Goal: Task Accomplishment & Management: Complete application form

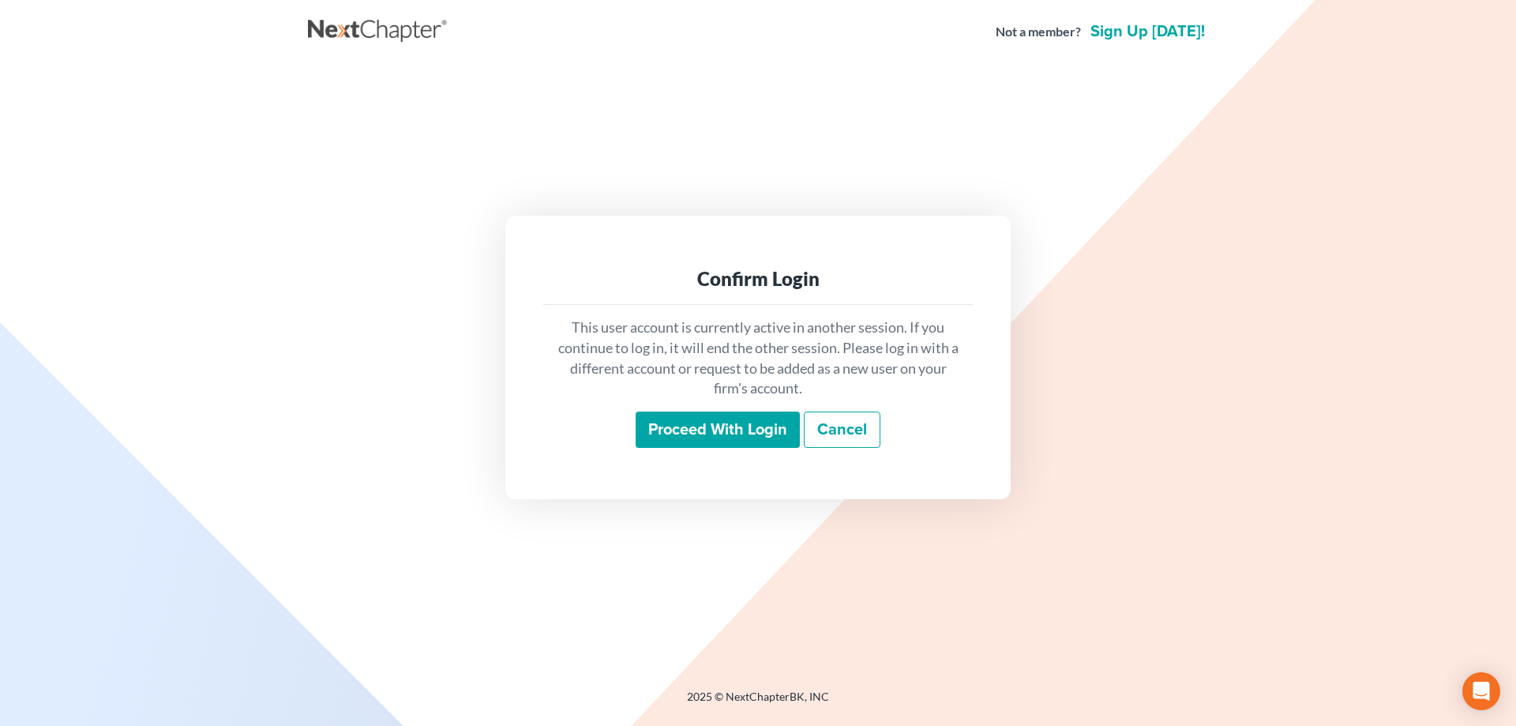
click at [771, 429] on input "Proceed with login" at bounding box center [718, 429] width 164 height 36
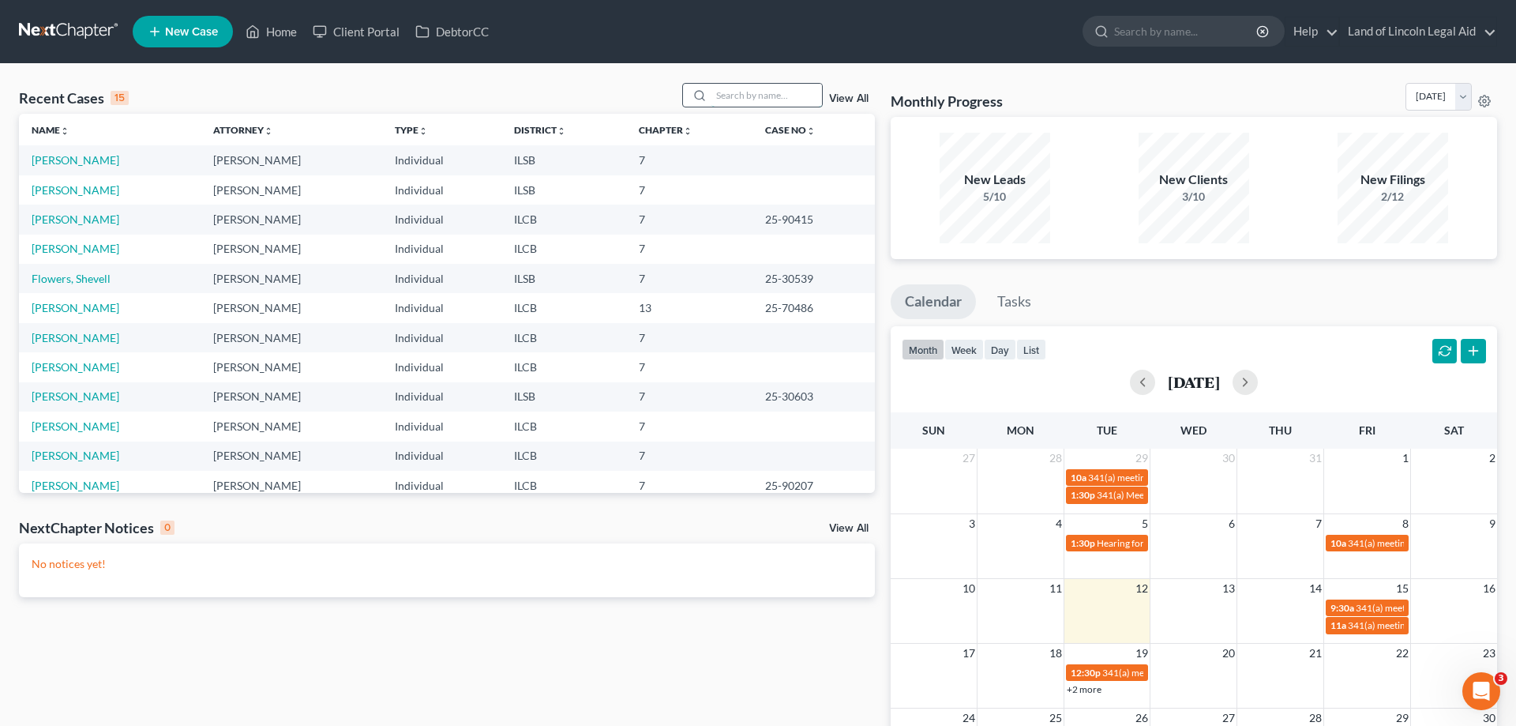
click at [721, 100] on input "search" at bounding box center [767, 95] width 111 height 23
type input "[PERSON_NAME]"
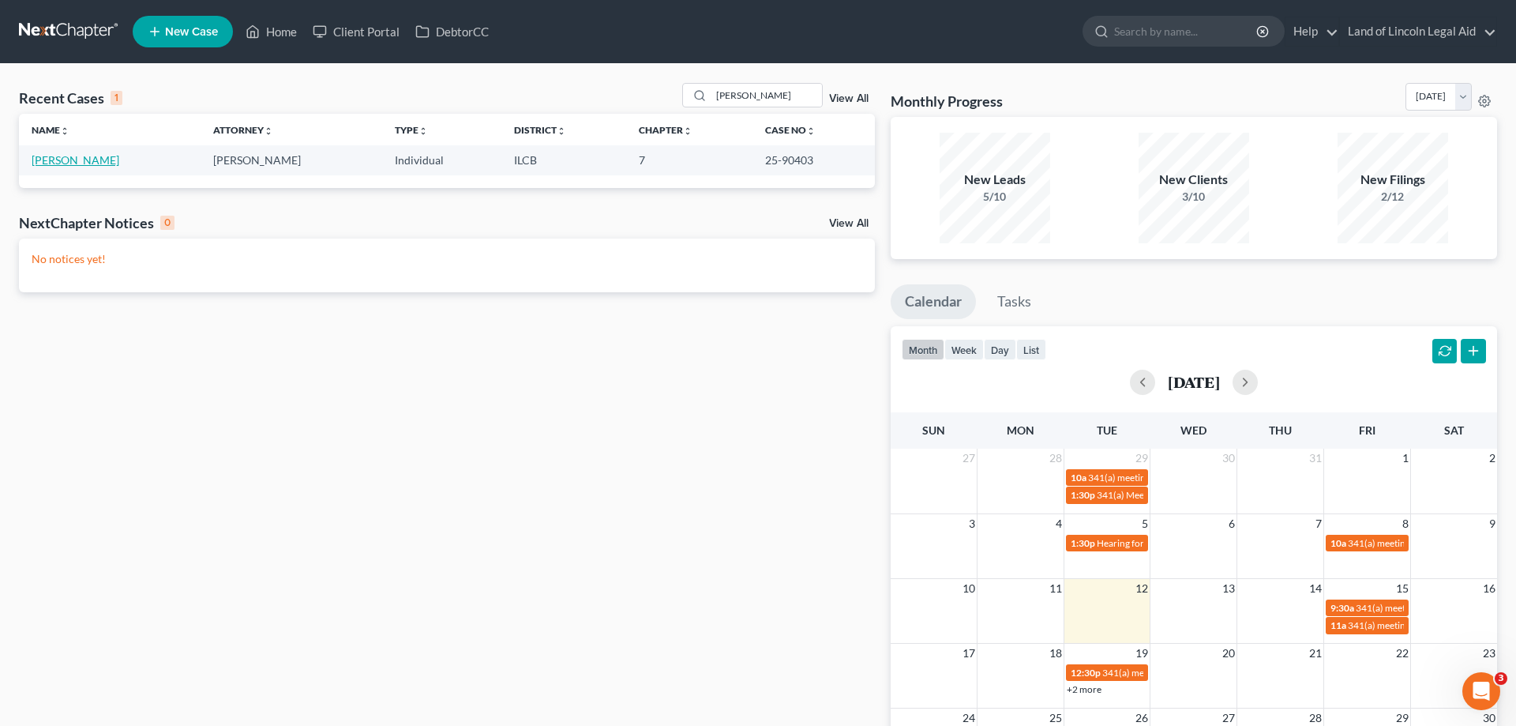
click at [84, 159] on link "[PERSON_NAME]" at bounding box center [76, 159] width 88 height 13
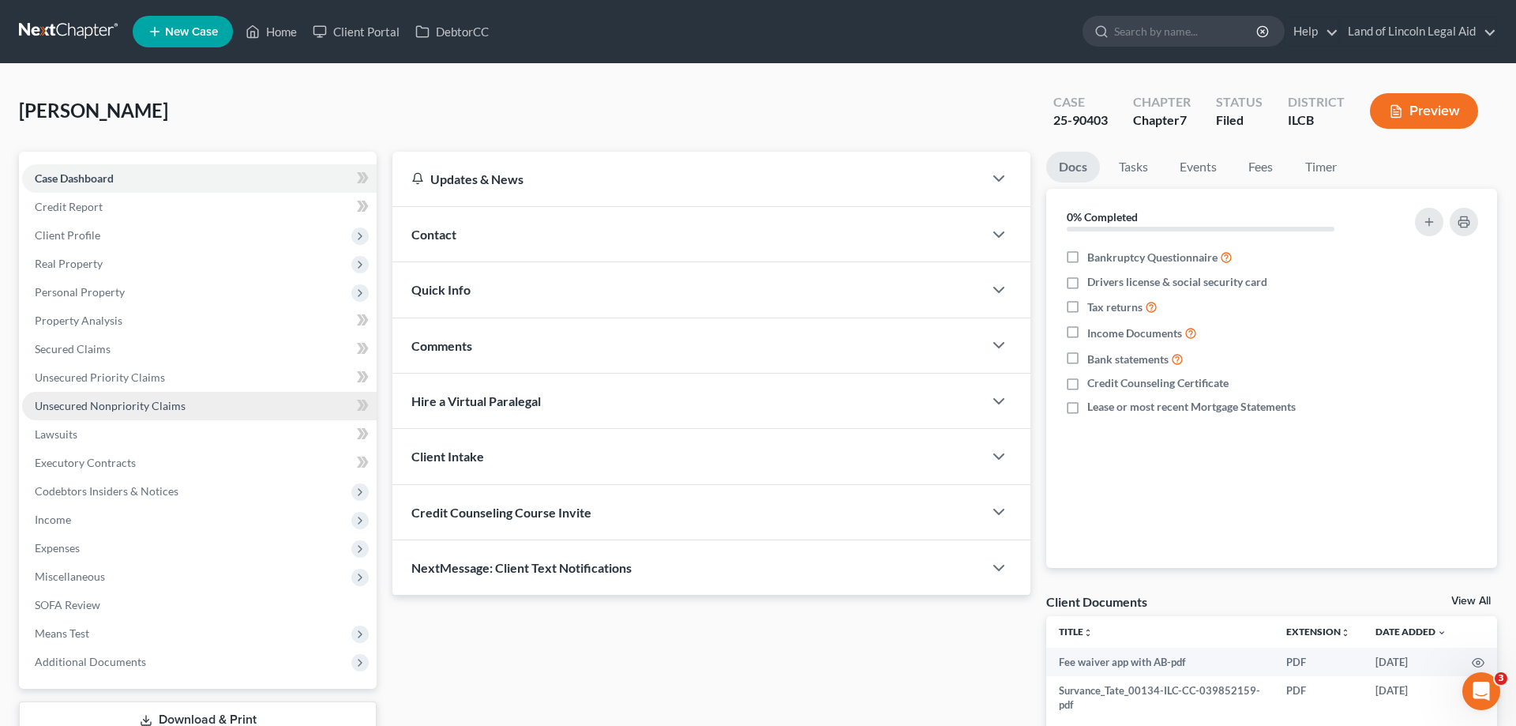
click at [105, 399] on span "Unsecured Nonpriority Claims" at bounding box center [110, 405] width 151 height 13
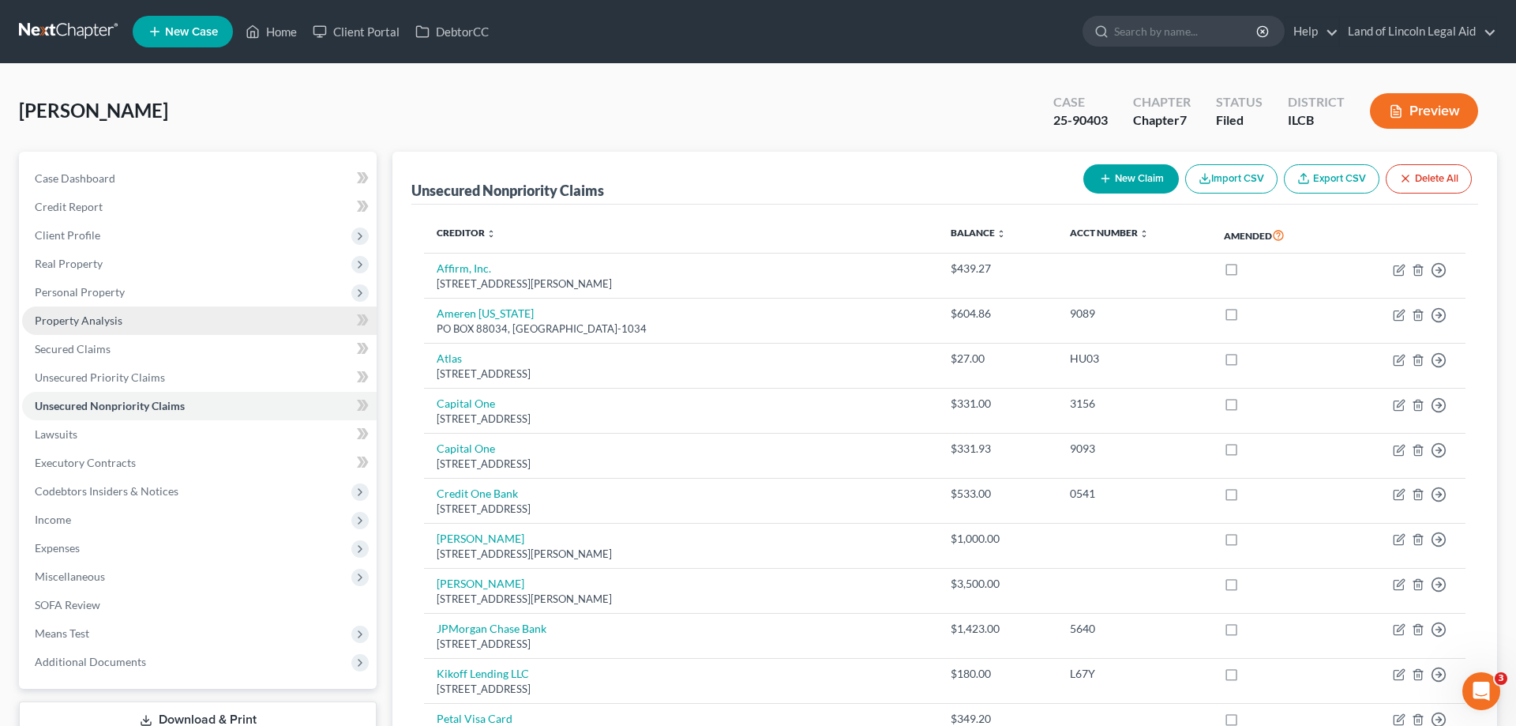
click at [67, 317] on span "Property Analysis" at bounding box center [79, 320] width 88 height 13
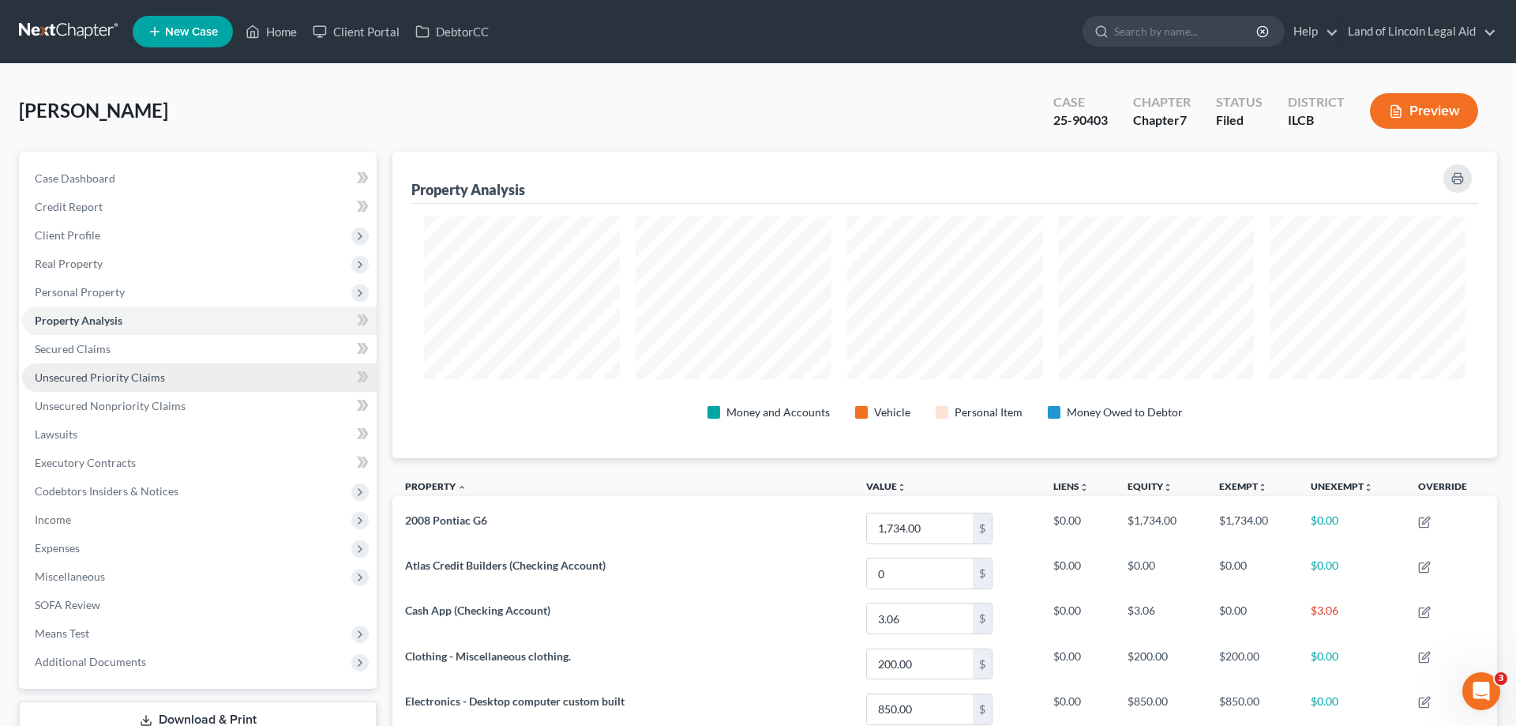
scroll to position [306, 1105]
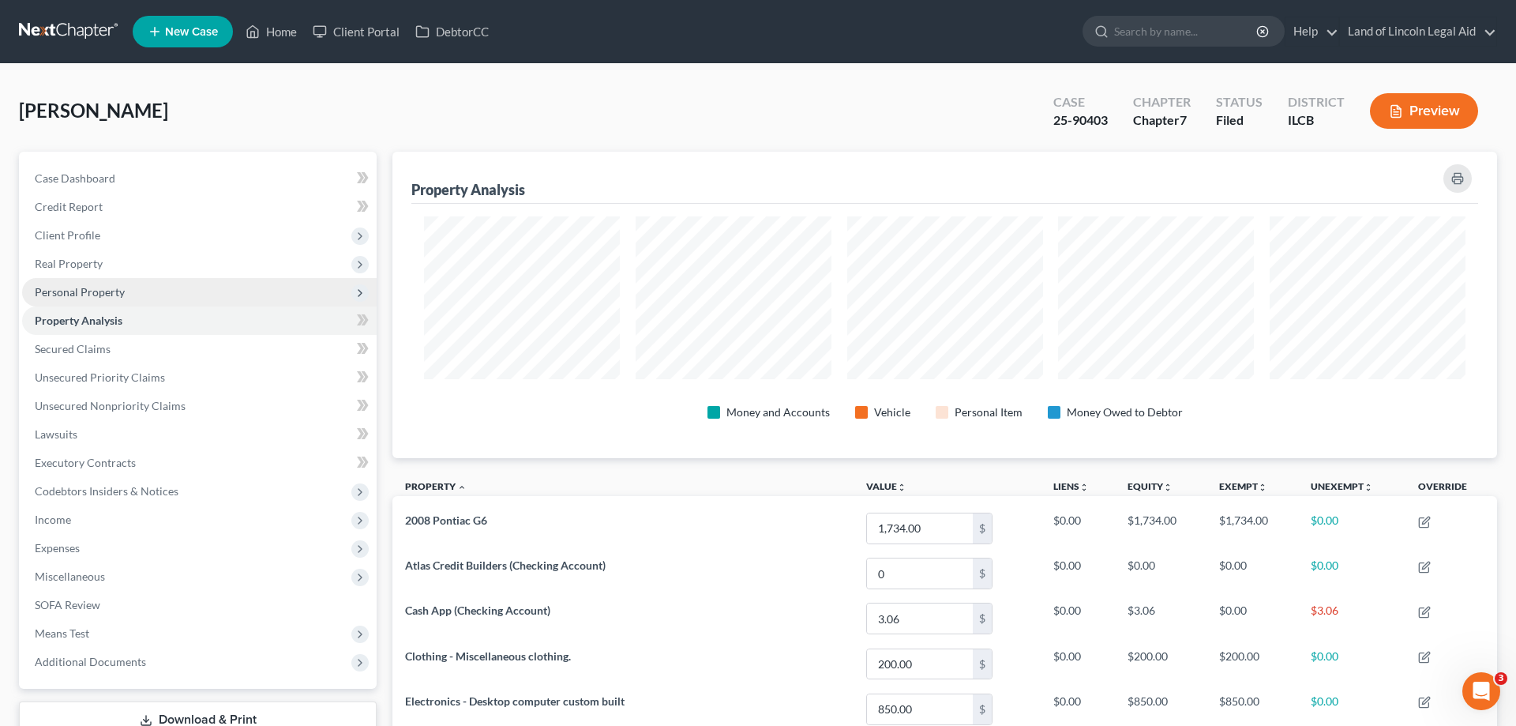
click at [118, 295] on span "Personal Property" at bounding box center [80, 291] width 90 height 13
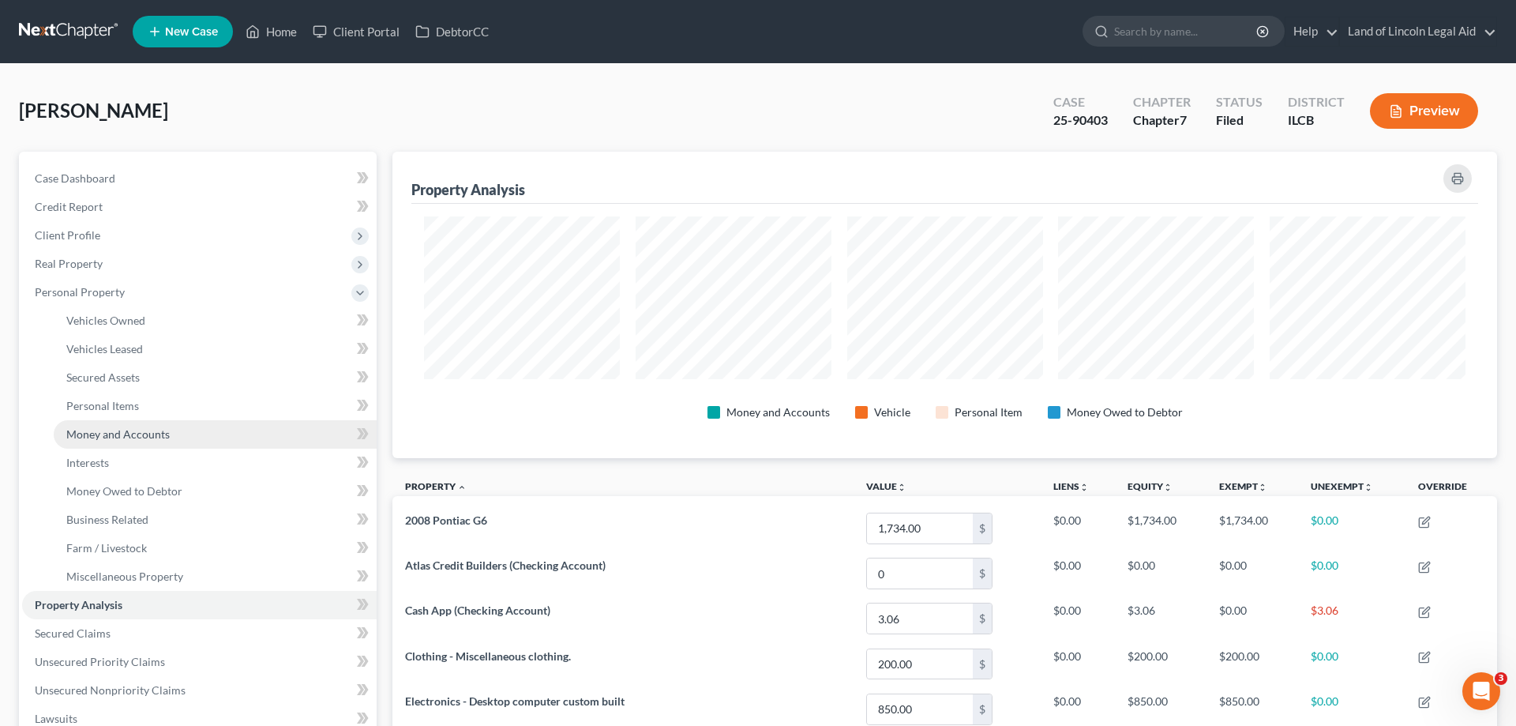
click at [105, 427] on span "Money and Accounts" at bounding box center [117, 433] width 103 height 13
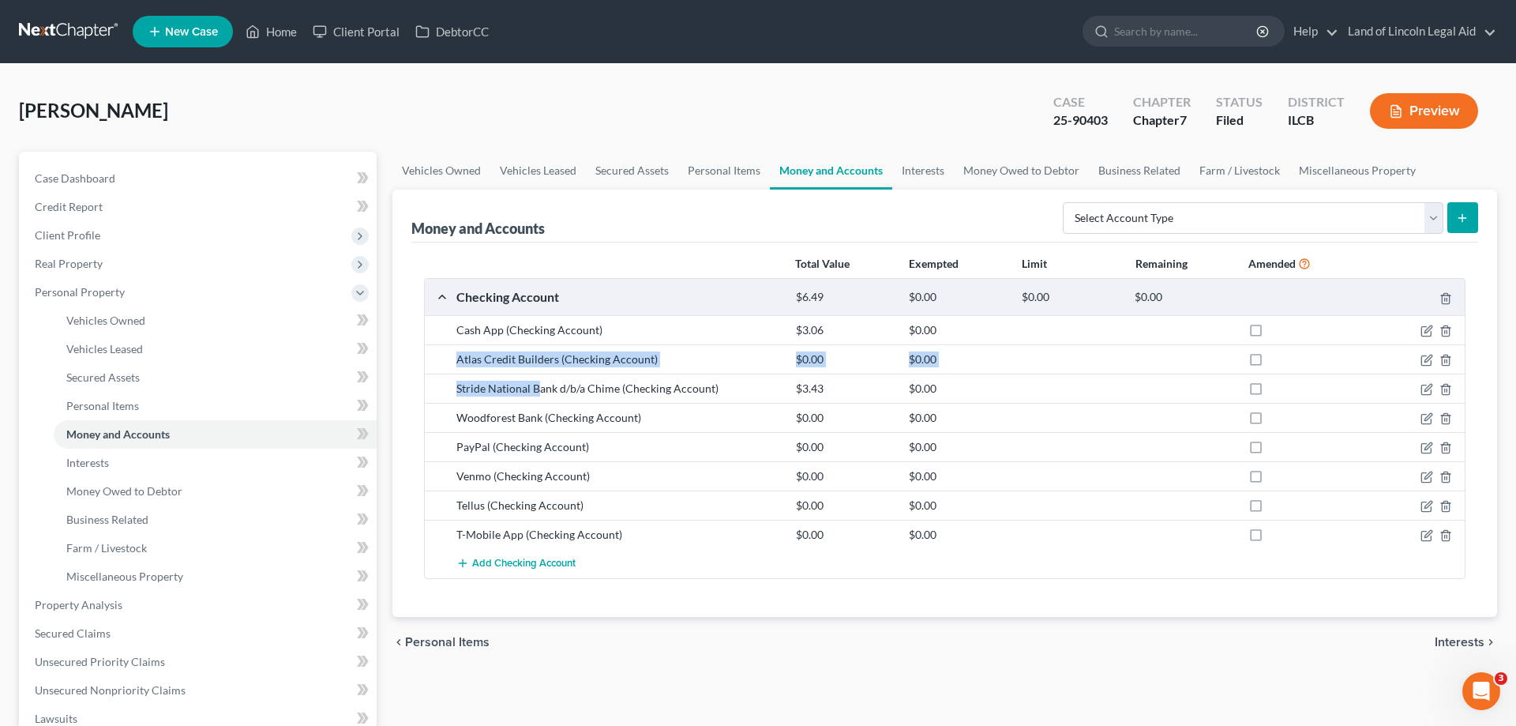
drag, startPoint x: 491, startPoint y: 360, endPoint x: 538, endPoint y: 396, distance: 59.1
click at [538, 396] on div "Cash App (Checking Account) $3.06 $0.00 Atlas Credit Builders (Checking Account…" at bounding box center [945, 446] width 1040 height 263
click at [537, 396] on div "Stride National Bank d/b/a Chime (Checking Account) $3.43 $0.00" at bounding box center [945, 388] width 1040 height 29
click at [521, 420] on div "Woodforest Bank (Checking Account)" at bounding box center [619, 418] width 340 height 16
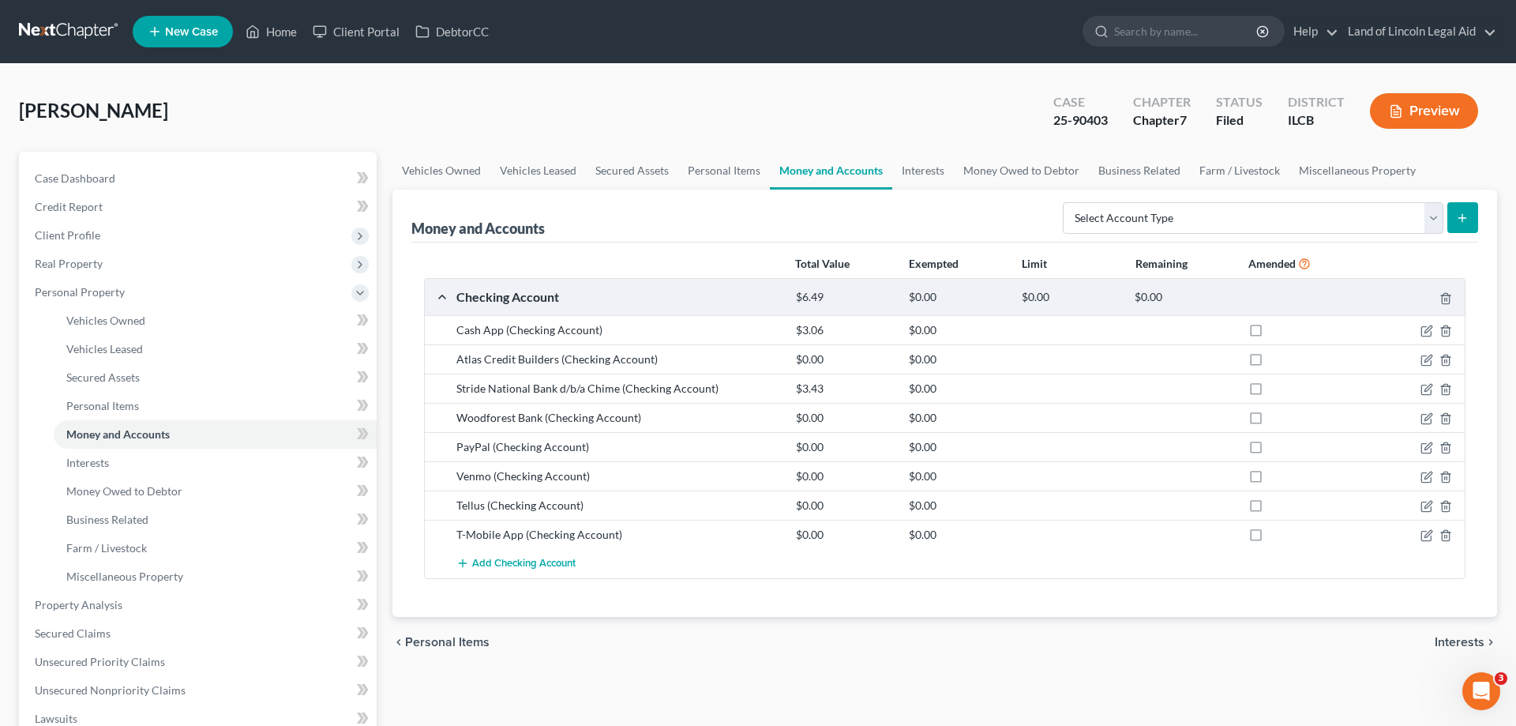
click at [521, 420] on div "Woodforest Bank (Checking Account)" at bounding box center [619, 418] width 340 height 16
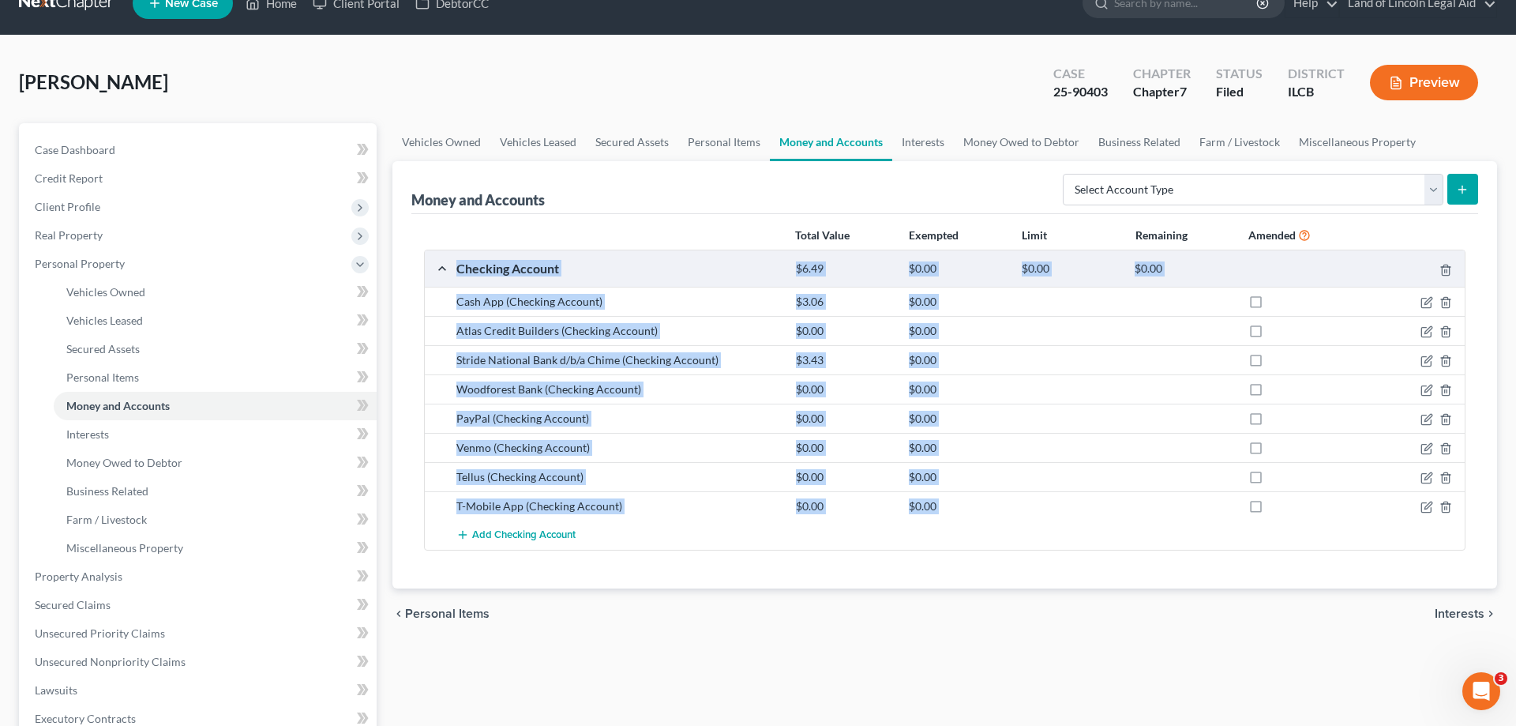
drag, startPoint x: 487, startPoint y: 507, endPoint x: 473, endPoint y: 733, distance: 226.3
click at [473, 725] on html "Home New Case Client Portal DebtorCC Land of Lincoln Legal Aid [EMAIL_ADDRESS][…" at bounding box center [758, 534] width 1516 height 1124
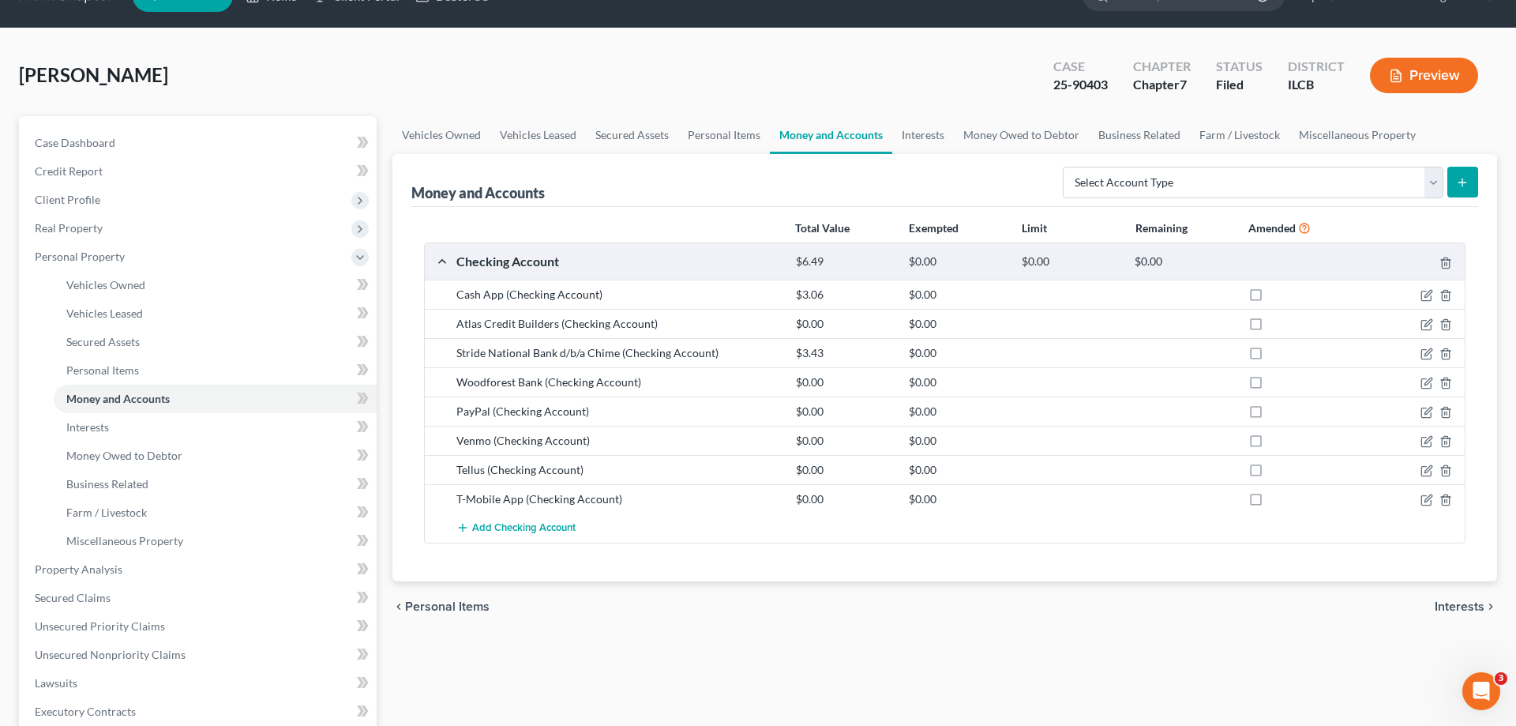
click at [595, 660] on div "Vehicles Owned Vehicles Leased Secured Assets Personal Items Money and Accounts…" at bounding box center [945, 572] width 1121 height 912
drag, startPoint x: 481, startPoint y: 382, endPoint x: 635, endPoint y: 384, distance: 154.0
click at [635, 384] on div "Woodforest Bank (Checking Account)" at bounding box center [619, 382] width 340 height 16
drag, startPoint x: 475, startPoint y: 405, endPoint x: 587, endPoint y: 414, distance: 112.5
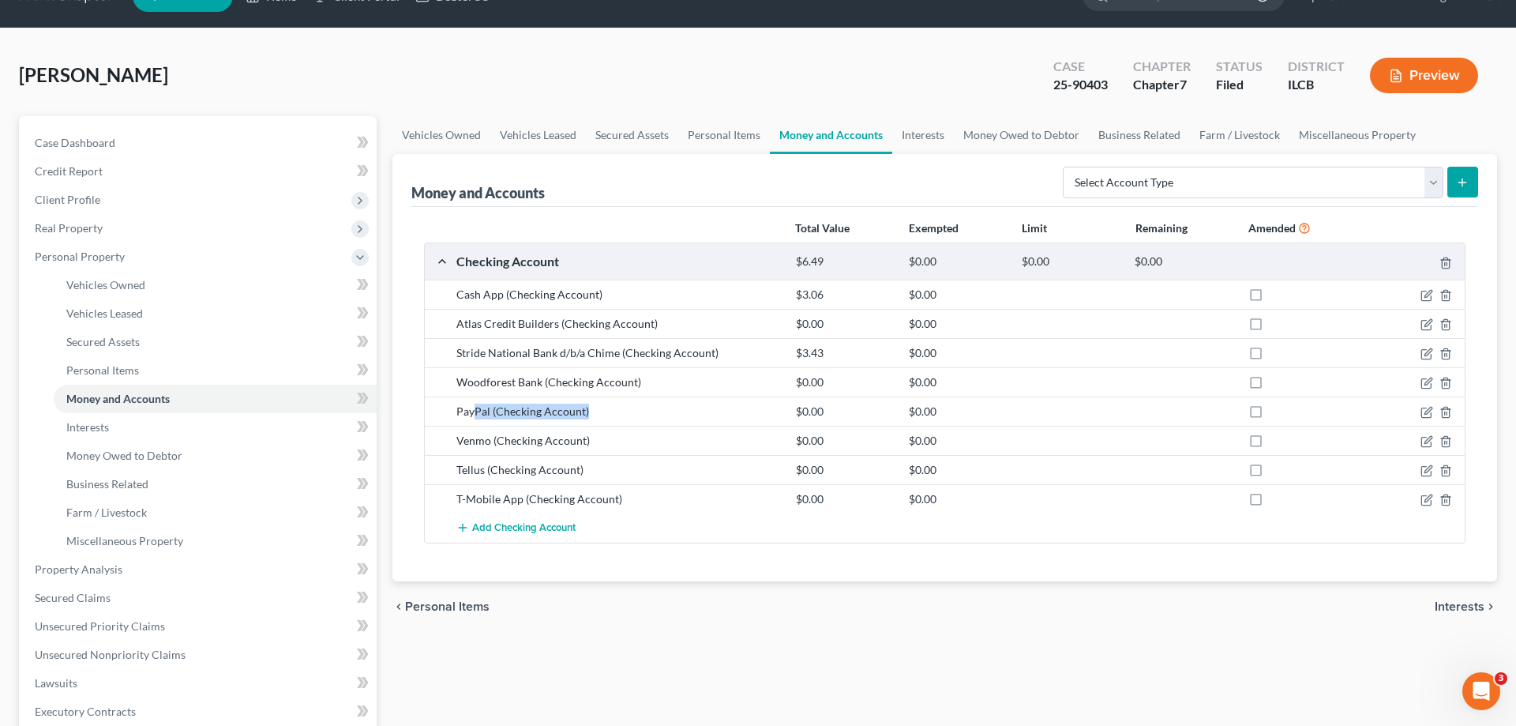
click at [587, 414] on div "PayPal (Checking Account)" at bounding box center [619, 412] width 340 height 16
drag, startPoint x: 450, startPoint y: 320, endPoint x: 697, endPoint y: 333, distance: 246.8
click at [697, 333] on div "Atlas Credit Builders (Checking Account) $0.00 $0.00" at bounding box center [945, 323] width 1040 height 29
click at [689, 335] on div "Atlas Credit Builders (Checking Account) $0.00 $0.00" at bounding box center [945, 323] width 1040 height 29
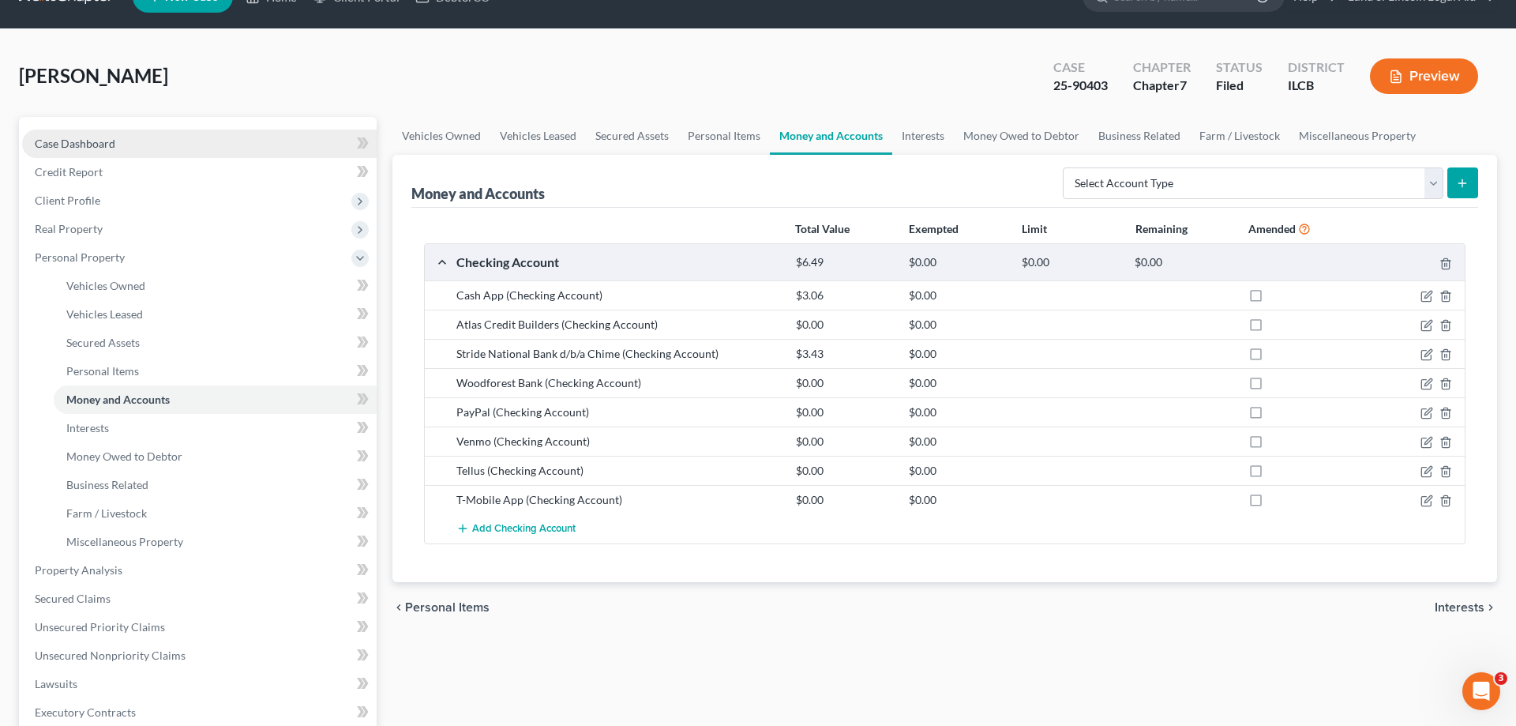
scroll to position [0, 0]
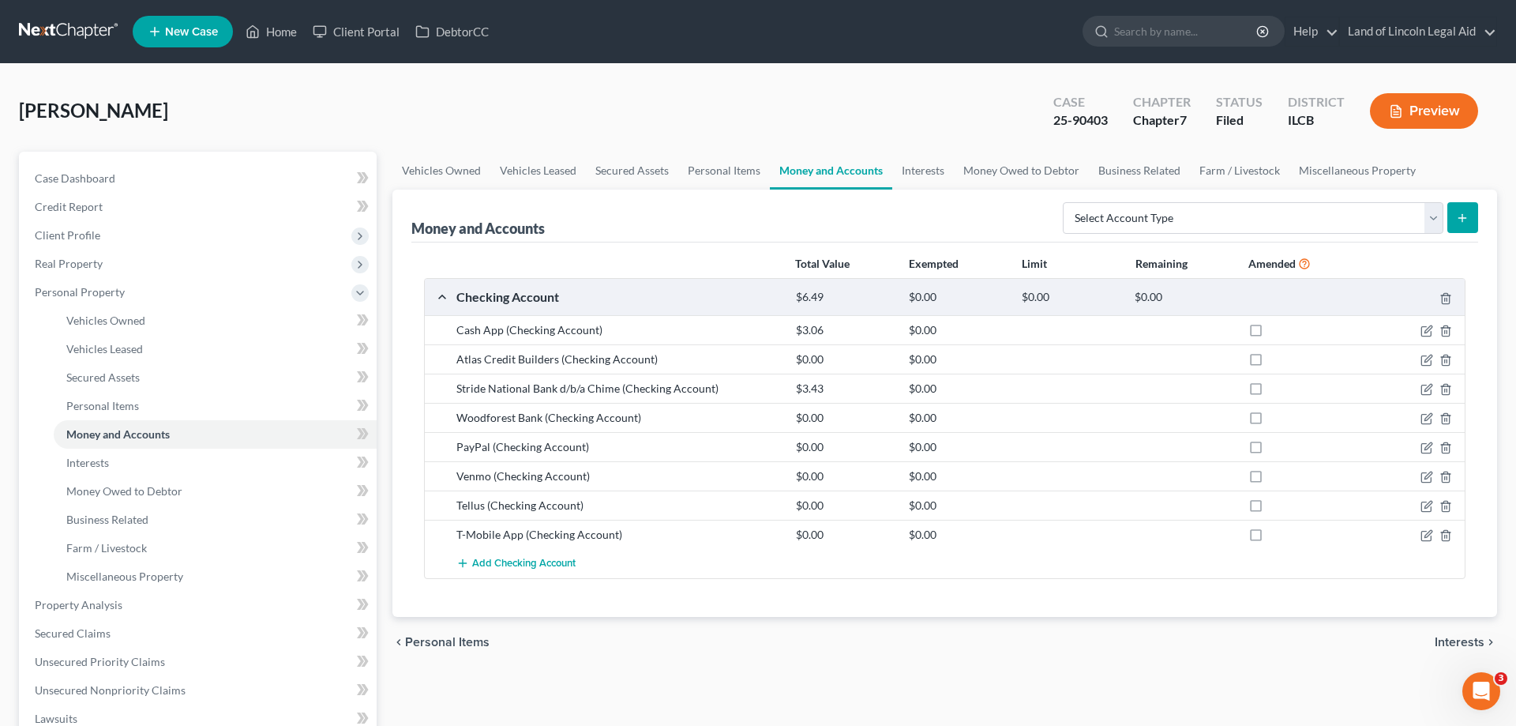
click at [50, 24] on link at bounding box center [69, 31] width 101 height 28
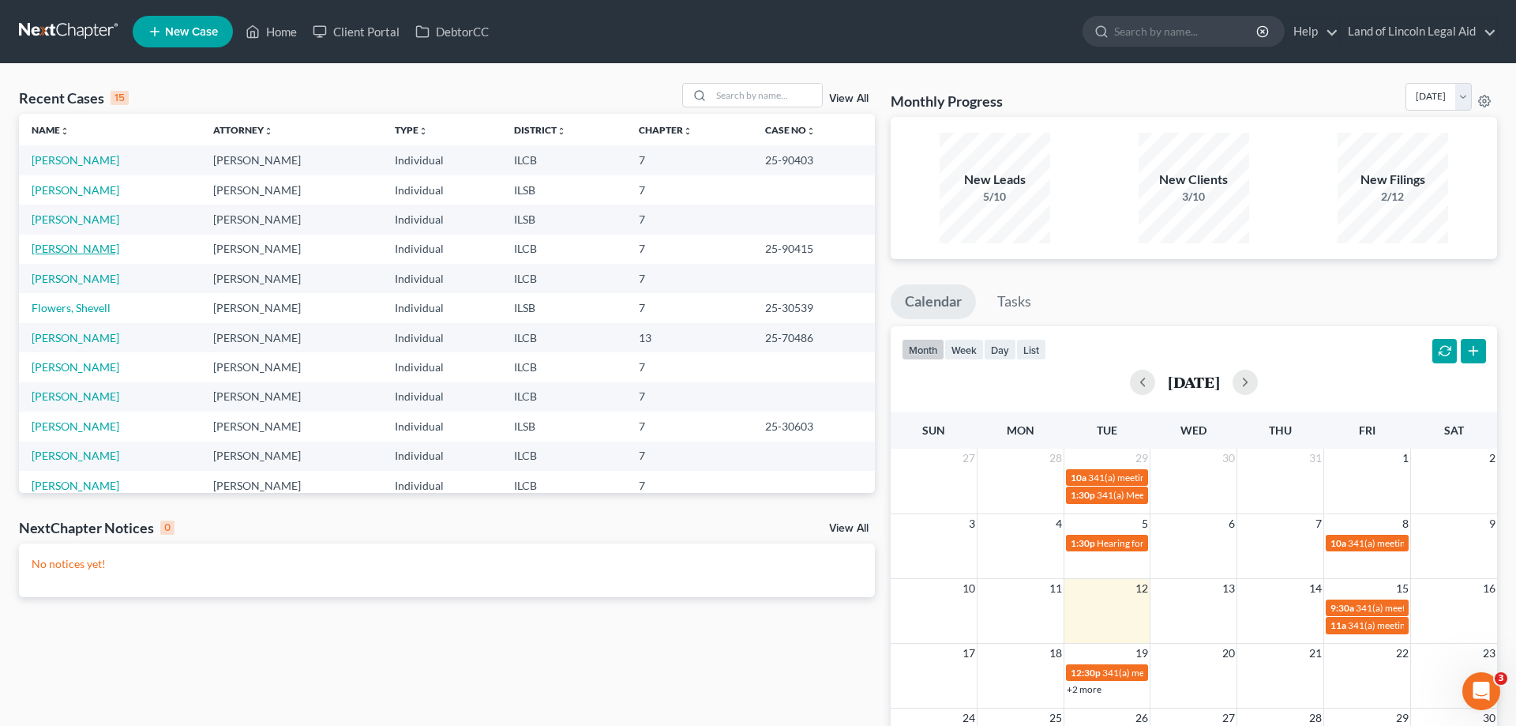
click at [88, 248] on link "[PERSON_NAME]" at bounding box center [76, 248] width 88 height 13
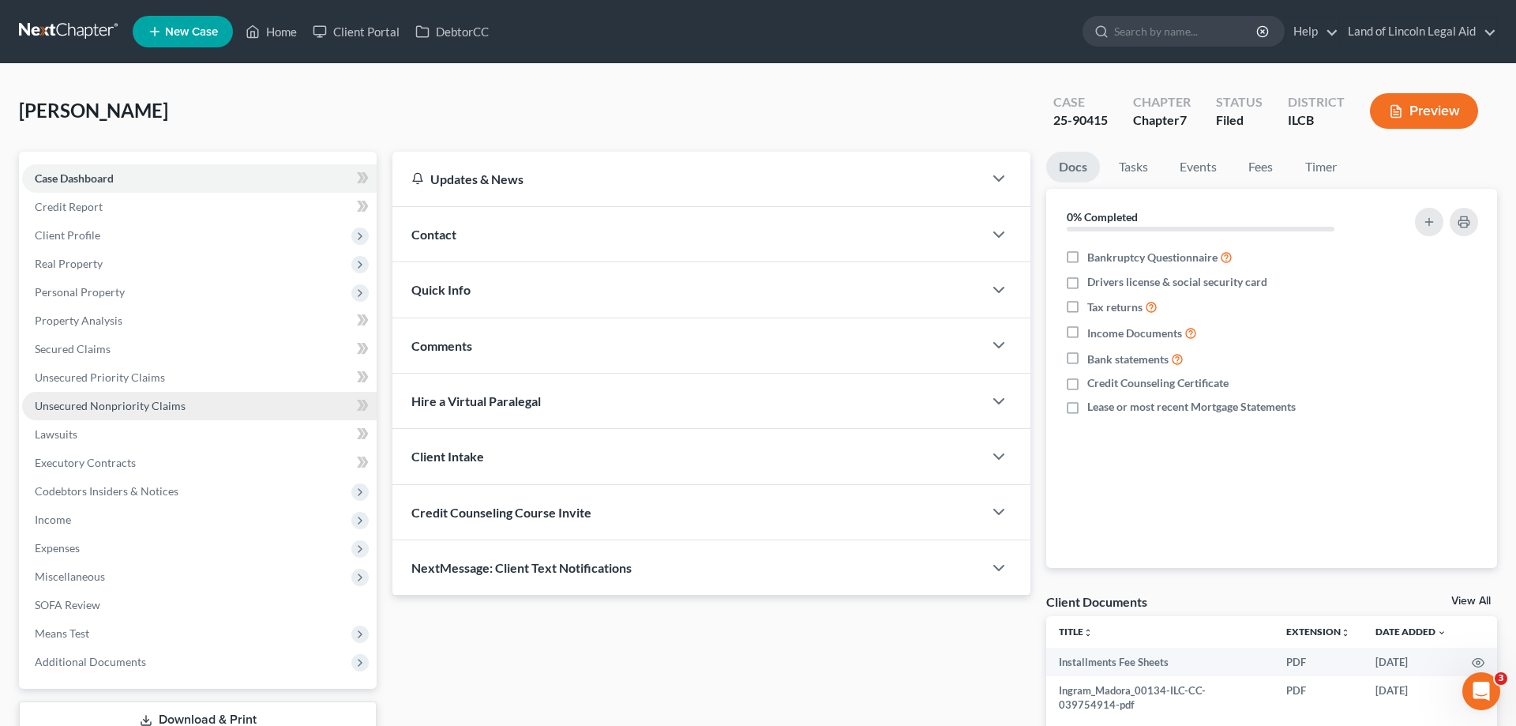
click at [148, 404] on span "Unsecured Nonpriority Claims" at bounding box center [110, 405] width 151 height 13
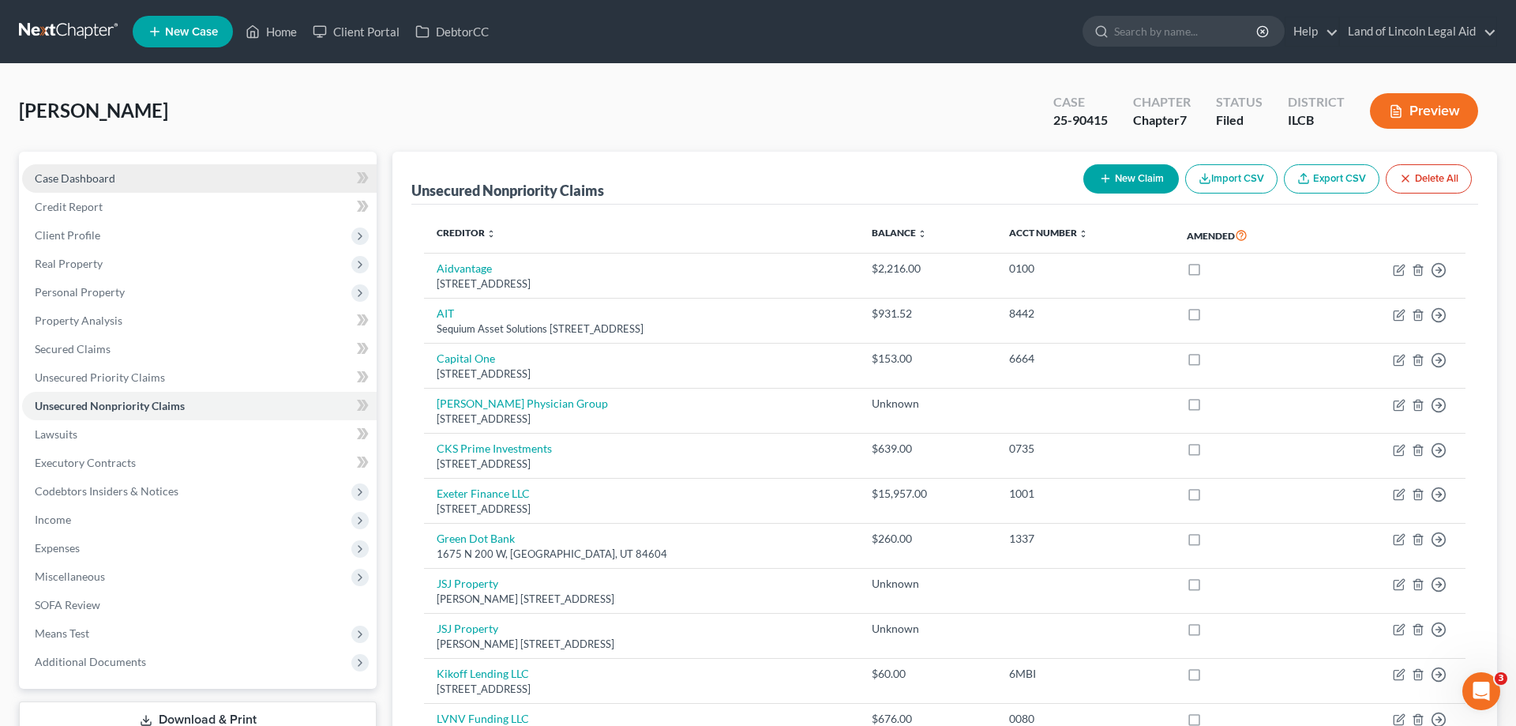
click at [80, 176] on span "Case Dashboard" at bounding box center [75, 177] width 81 height 13
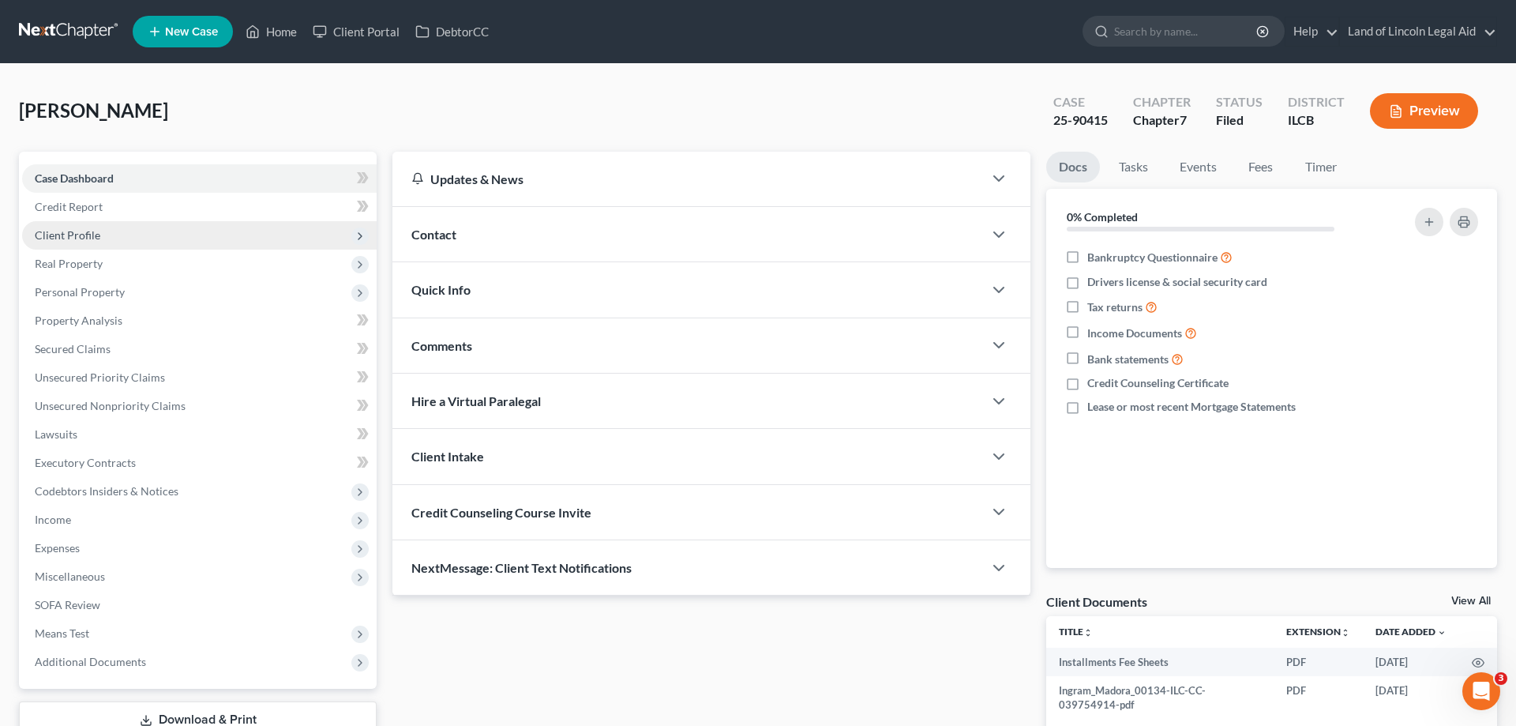
click at [76, 236] on span "Client Profile" at bounding box center [68, 234] width 66 height 13
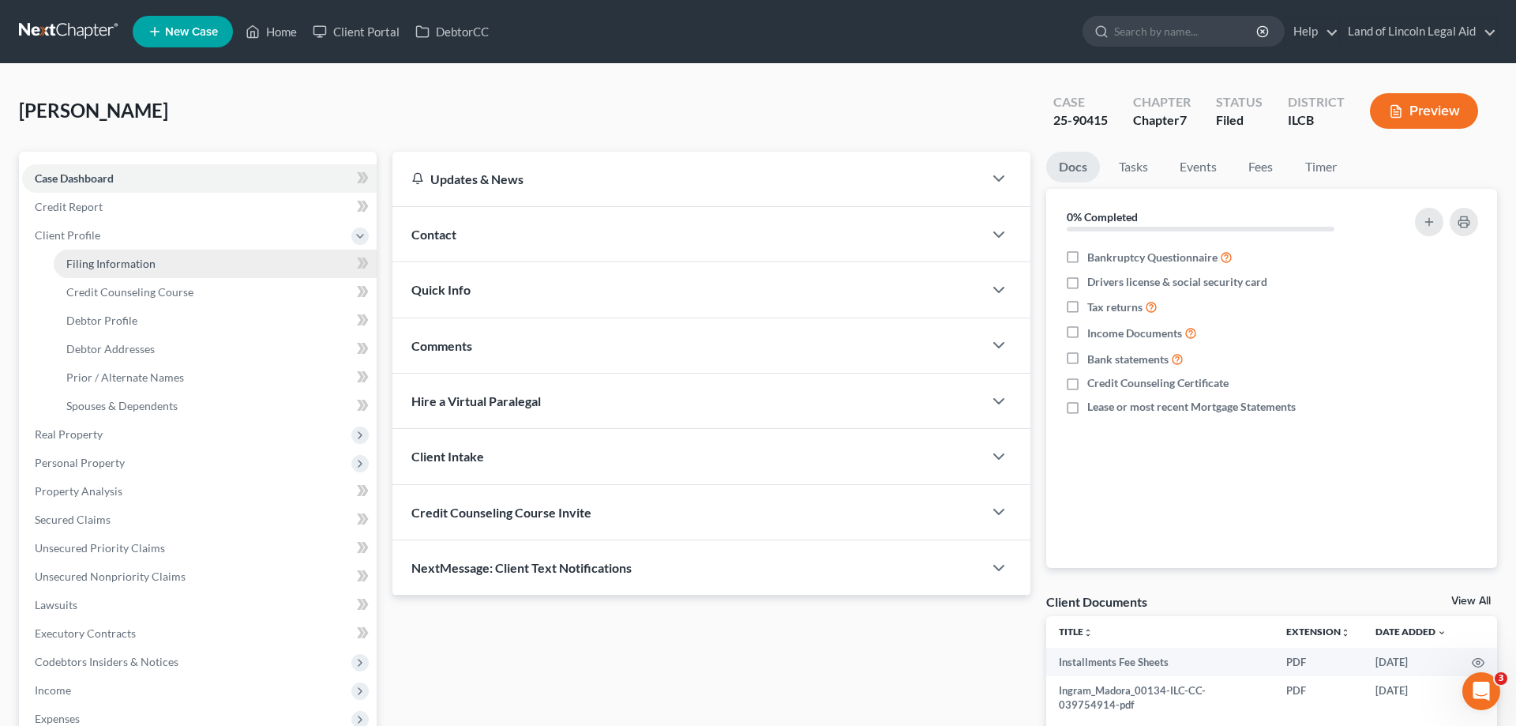
click at [138, 254] on link "Filing Information" at bounding box center [215, 264] width 323 height 28
select select "1"
select select "0"
select select "24"
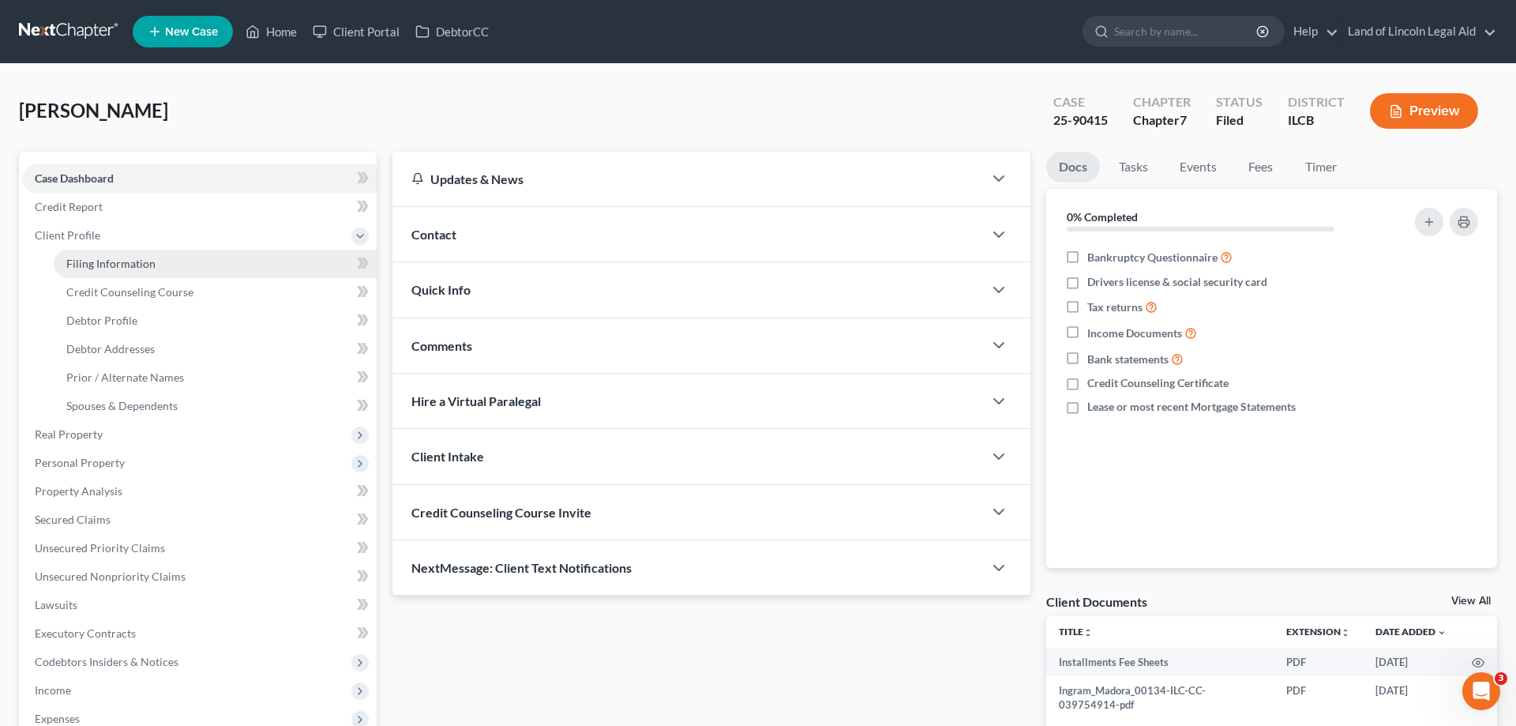
select select "4"
select select "1"
select select "14"
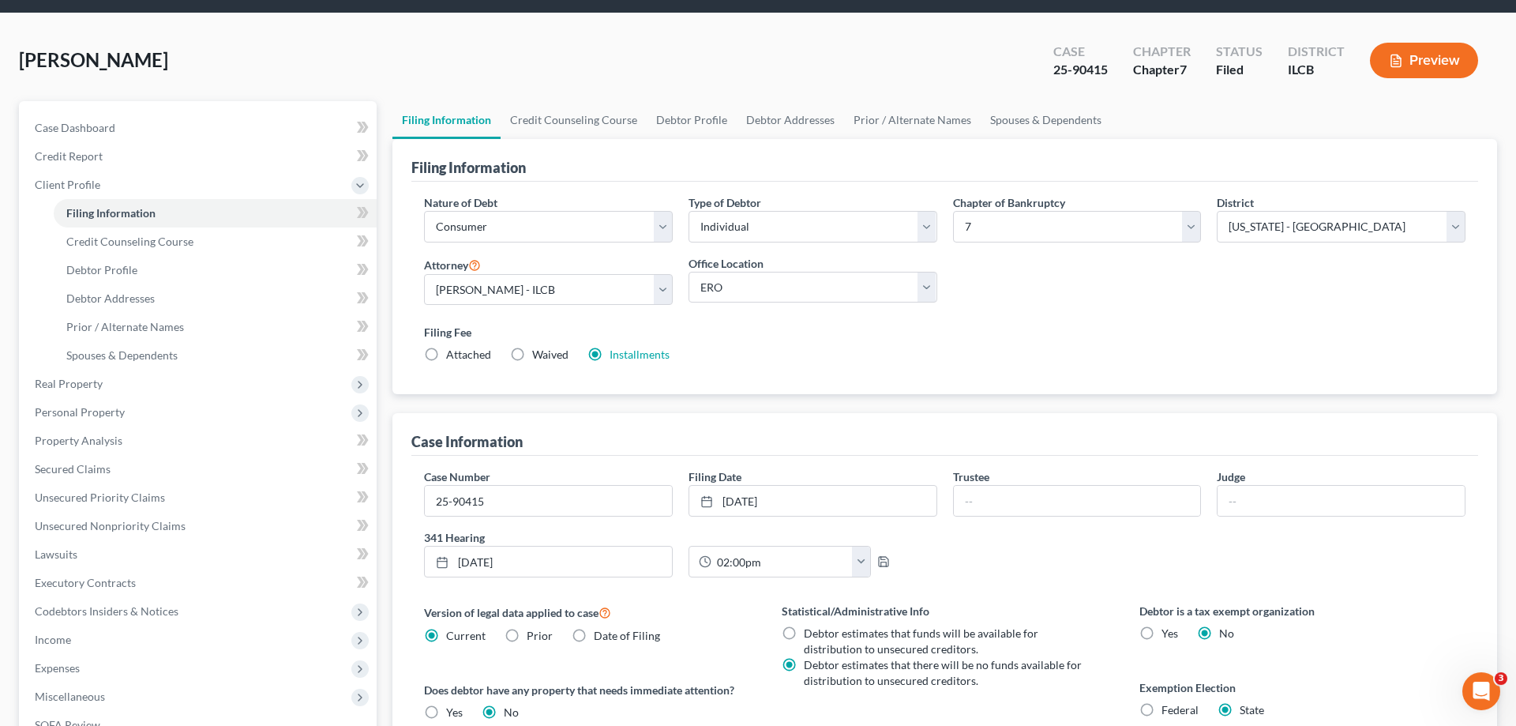
scroll to position [81, 0]
